Goal: Transaction & Acquisition: Purchase product/service

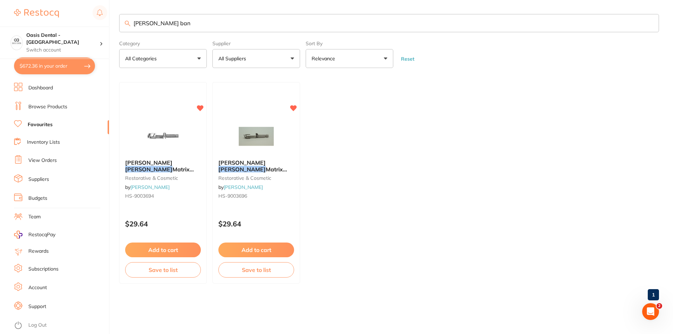
click at [88, 19] on div "$672.36 Oasis Dental - West End Switch account Oasis Dental - [GEOGRAPHIC_DATA]…" at bounding box center [336, 167] width 673 height 334
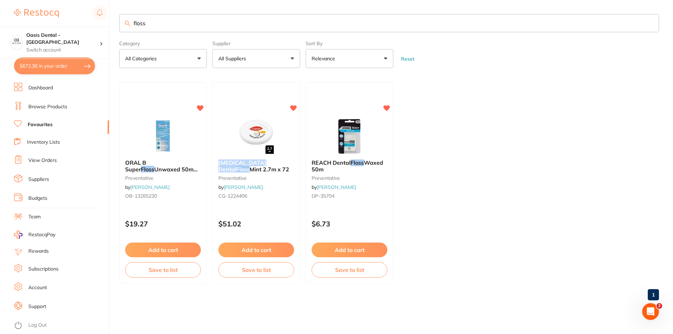
drag, startPoint x: 219, startPoint y: 161, endPoint x: 184, endPoint y: 130, distance: 46.4
click at [288, 162] on span "[MEDICAL_DATA] [MEDICAL_DATA] Mint 2.7m x 72" at bounding box center [253, 165] width 71 height 13
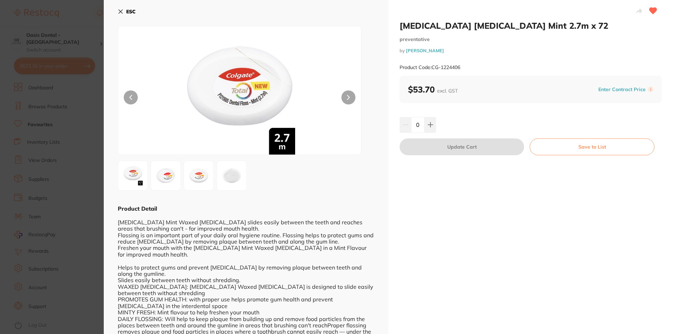
click at [62, 92] on section "[MEDICAL_DATA] [MEDICAL_DATA] Mint 2.7m x 72 preventative by [PERSON_NAME] Prod…" at bounding box center [336, 167] width 673 height 334
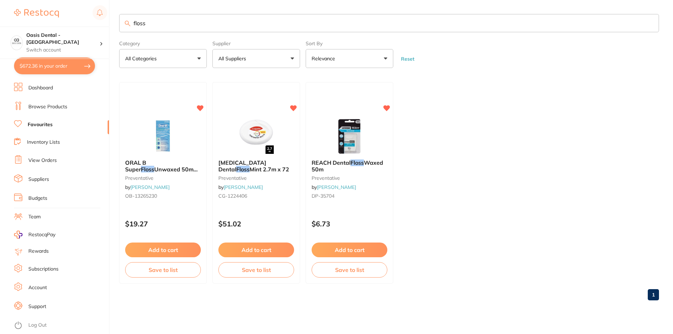
drag, startPoint x: 201, startPoint y: 26, endPoint x: 118, endPoint y: 25, distance: 82.3
click at [118, 25] on div "$672.36 Oasis Dental - West End Switch account Oasis Dental - [GEOGRAPHIC_DATA]…" at bounding box center [336, 167] width 673 height 334
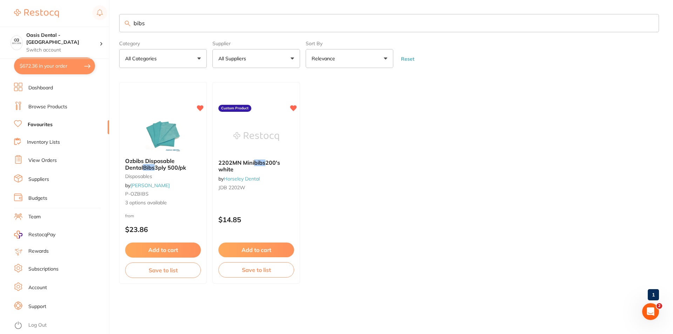
type input "bibs"
click at [52, 109] on link "Browse Products" at bounding box center [47, 106] width 39 height 7
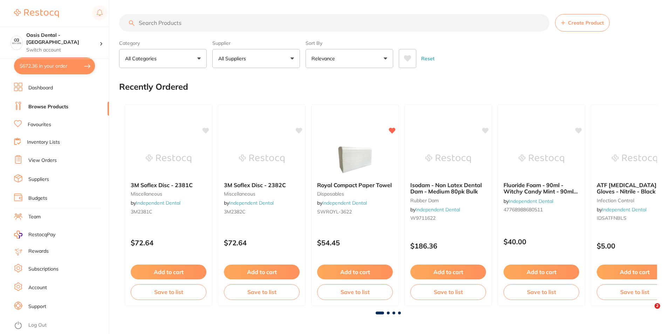
click at [178, 29] on input "search" at bounding box center [334, 23] width 430 height 18
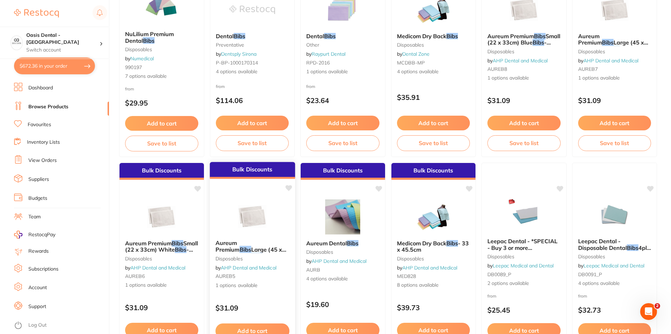
scroll to position [490, 0]
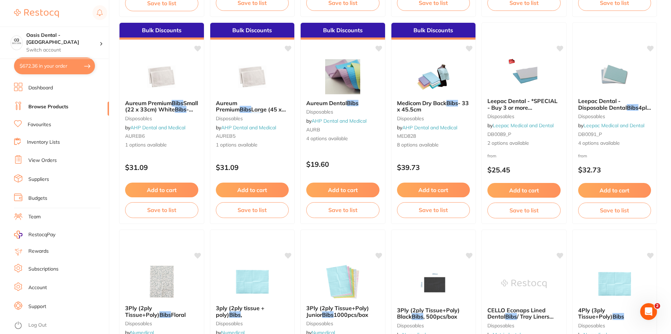
type input "bibs"
click at [48, 114] on ul "Dashboard Browse Products Favourites Inventory Lists View Orders Suppliers Budg…" at bounding box center [61, 208] width 95 height 251
click at [48, 122] on link "Favourites" at bounding box center [39, 124] width 23 height 7
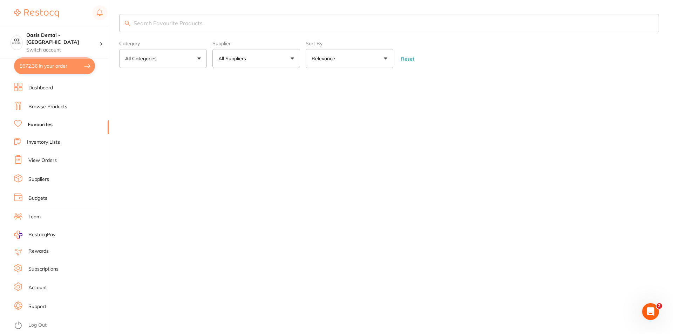
click at [194, 9] on main "Category All Categories All Categories No categories found Clear Category false…" at bounding box center [395, 48] width 553 height 96
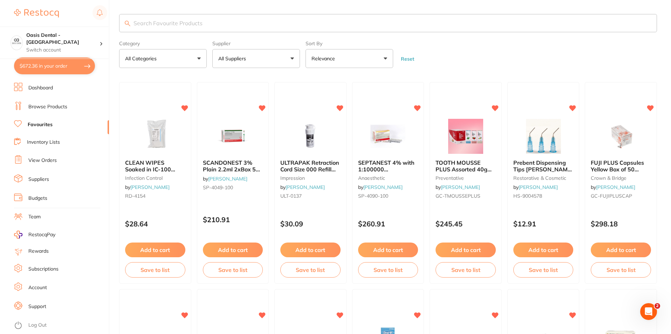
click at [189, 19] on input "search" at bounding box center [388, 23] width 538 height 18
type input "bibs"
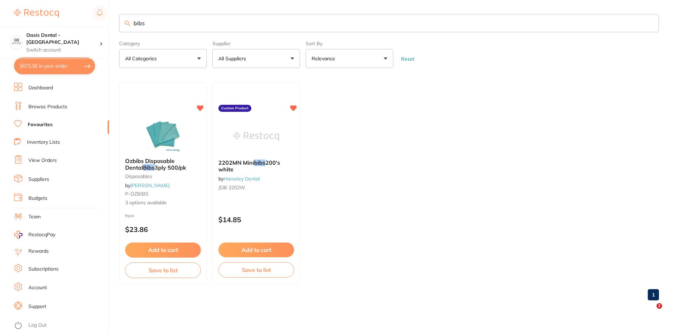
click at [44, 106] on link "Browse Products" at bounding box center [47, 106] width 39 height 7
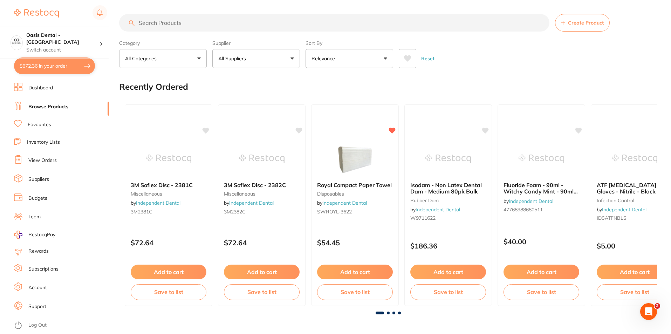
click at [157, 24] on input "search" at bounding box center [334, 23] width 430 height 18
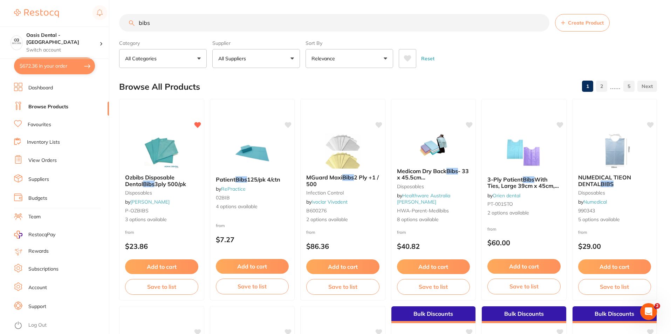
click at [140, 21] on input "bibs" at bounding box center [334, 23] width 430 height 18
type input "white bibs"
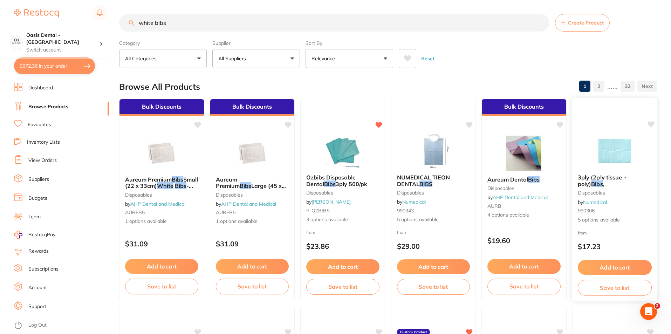
scroll to position [35, 0]
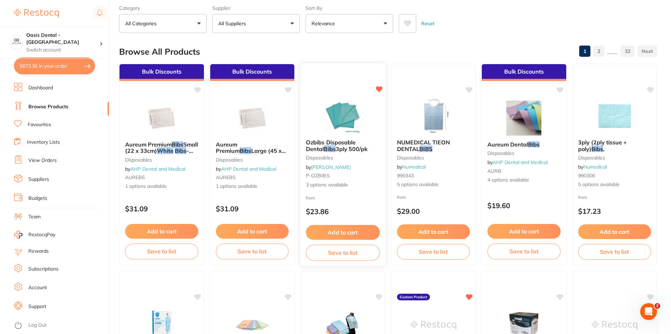
click at [346, 110] on img at bounding box center [343, 115] width 46 height 35
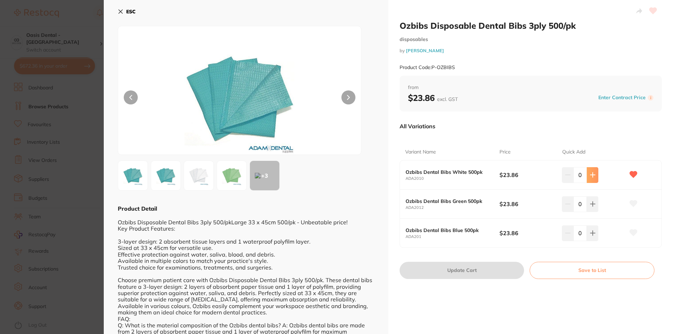
click at [590, 176] on icon at bounding box center [593, 175] width 6 height 6
type input "1"
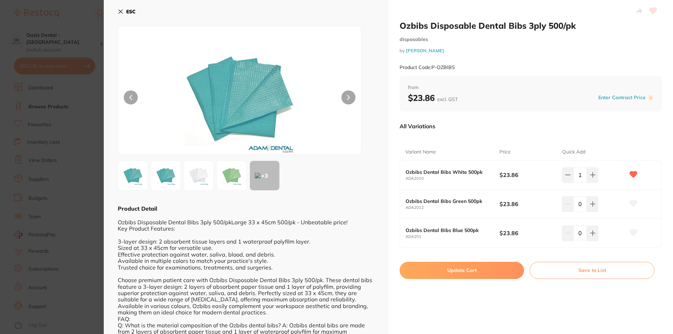
click at [502, 269] on button "Update Cart" at bounding box center [461, 270] width 124 height 17
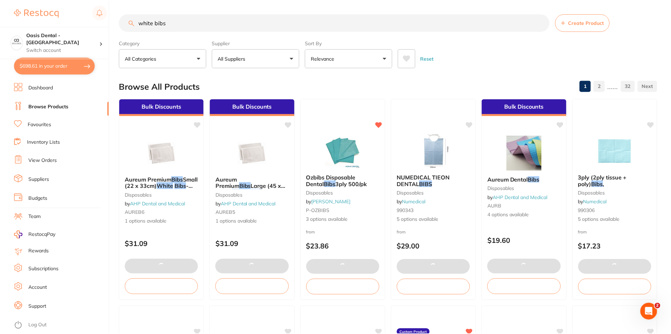
scroll to position [35, 0]
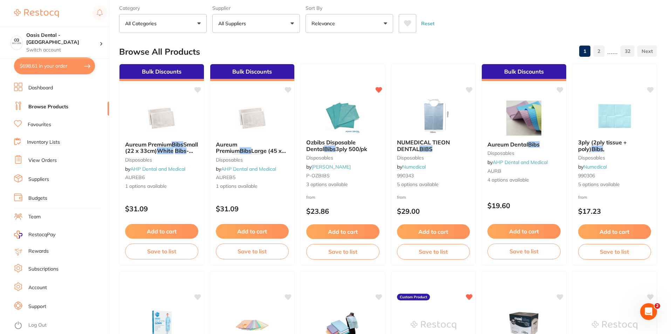
click at [50, 59] on button "$698.61 in your order" at bounding box center [54, 65] width 81 height 17
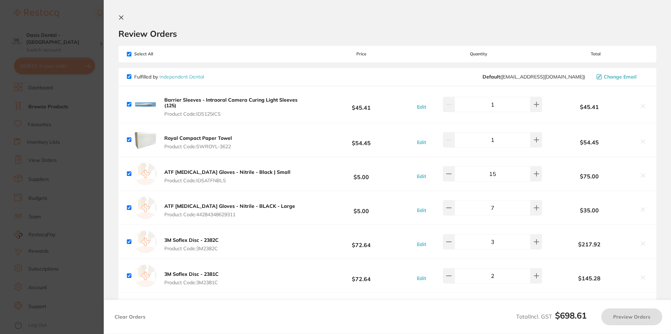
checkbox input "true"
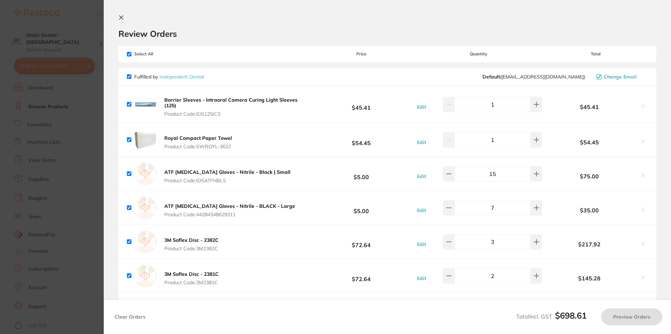
checkbox input "true"
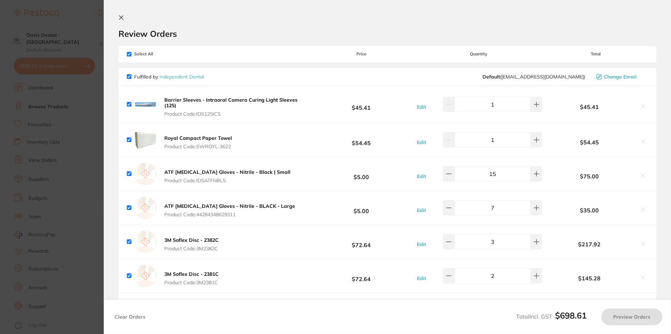
checkbox input "true"
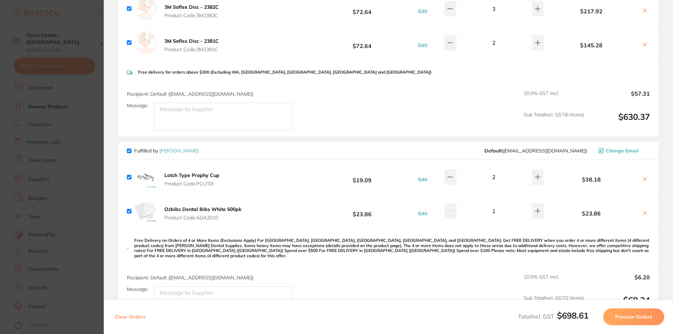
scroll to position [245, 0]
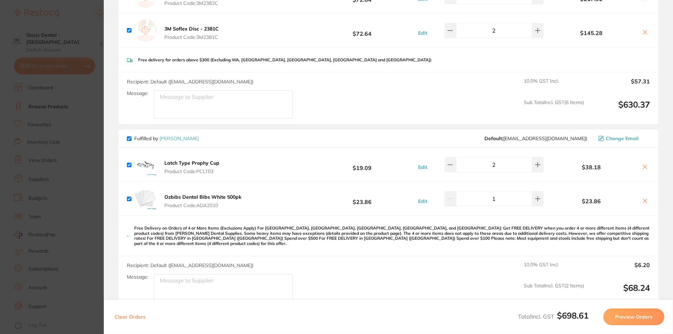
click at [63, 144] on section "Update RRP Set your pre negotiated price for this item. Item Agreed RRP (excl. …" at bounding box center [336, 167] width 673 height 334
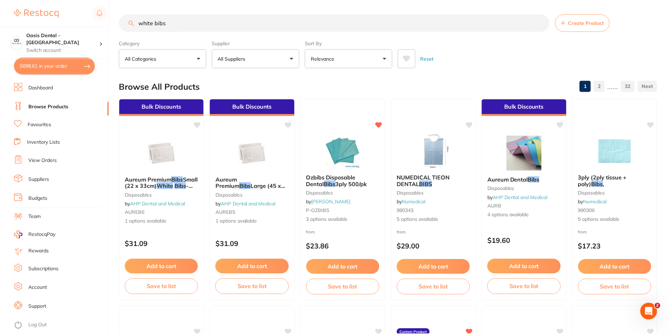
scroll to position [35, 0]
